Goal: Task Accomplishment & Management: Complete application form

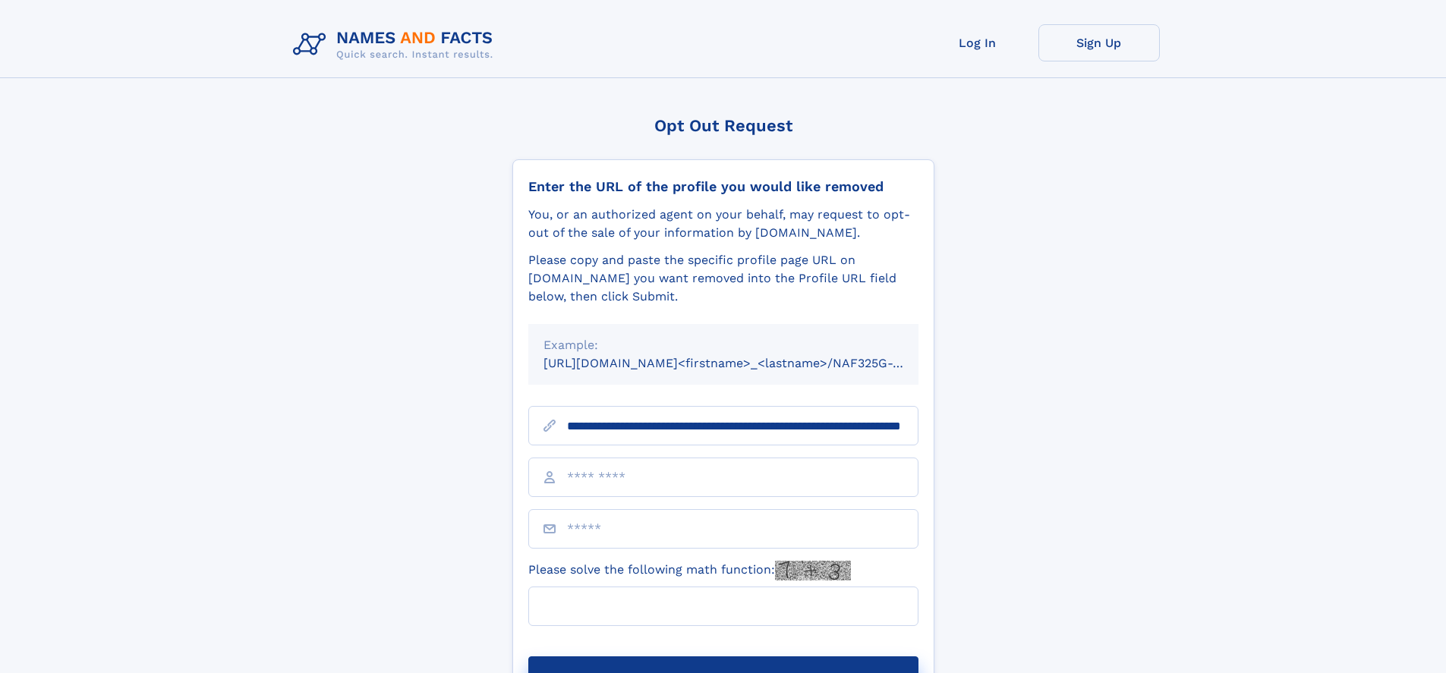
scroll to position [0, 153]
type input "**********"
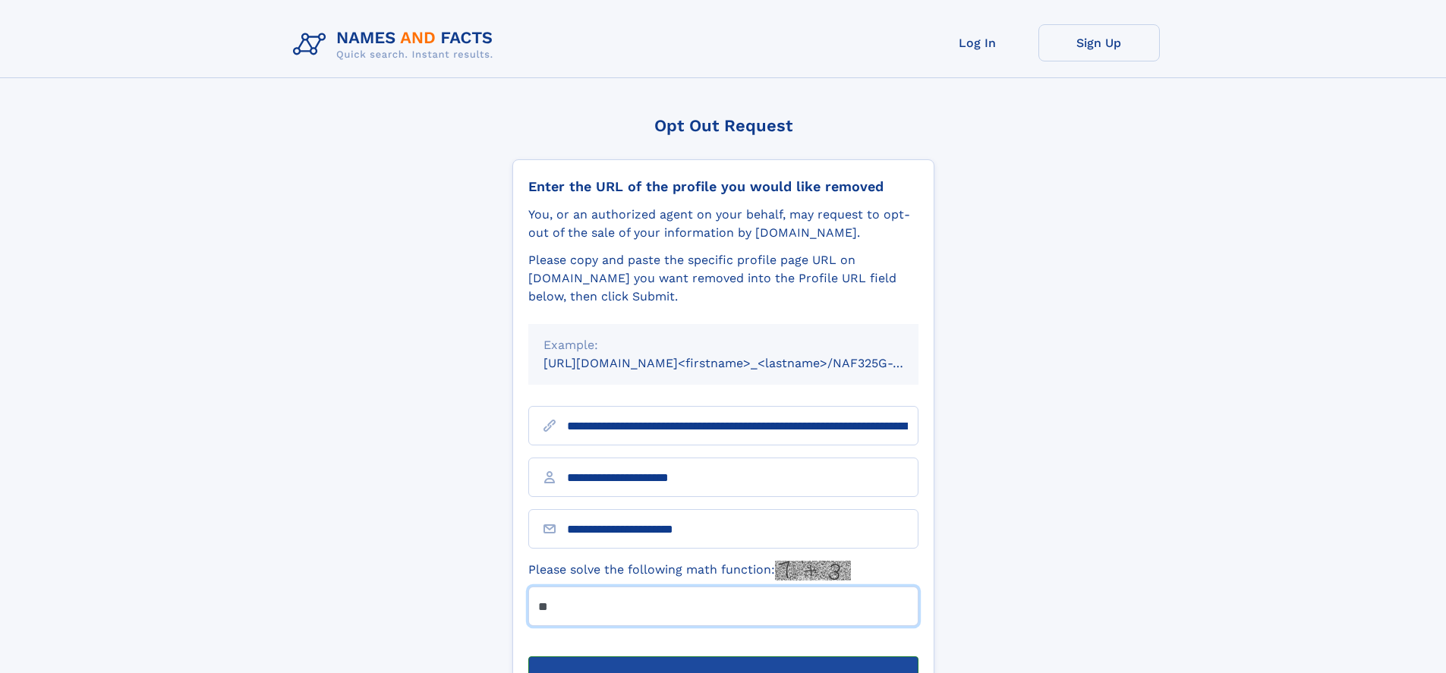
type input "**"
click at [723, 656] on button "Submit Opt Out Request" at bounding box center [723, 680] width 390 height 49
